Goal: Find specific page/section: Find specific page/section

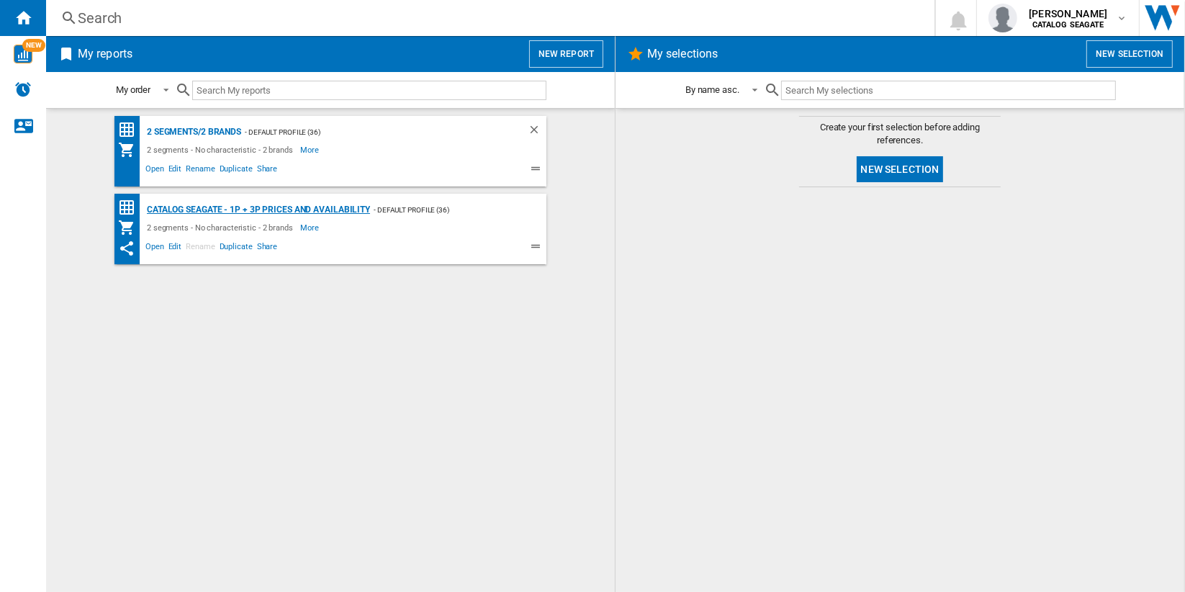
click at [327, 208] on div "Catalog Seagate - 1P + 3P prices and availability" at bounding box center [256, 210] width 227 height 18
click at [210, 127] on div "2 segments/2 brands" at bounding box center [192, 132] width 98 height 18
click at [1088, 20] on b "CATALOG SEAGATE" at bounding box center [1068, 24] width 72 height 9
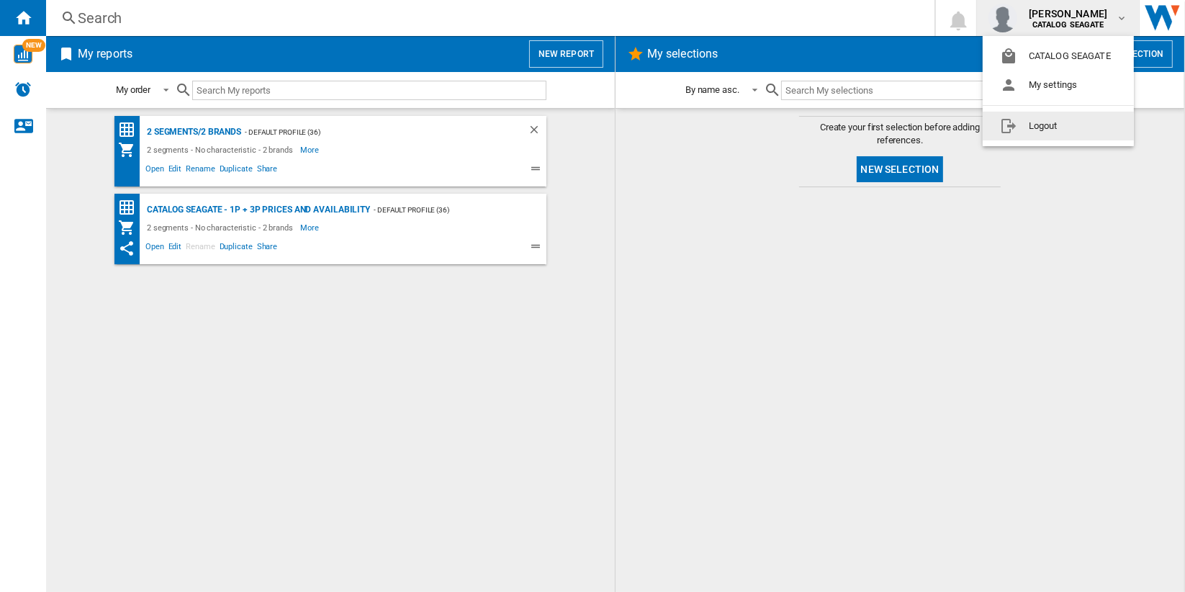
click at [1095, 133] on button "Logout" at bounding box center [1057, 126] width 151 height 29
